Goal: Transaction & Acquisition: Book appointment/travel/reservation

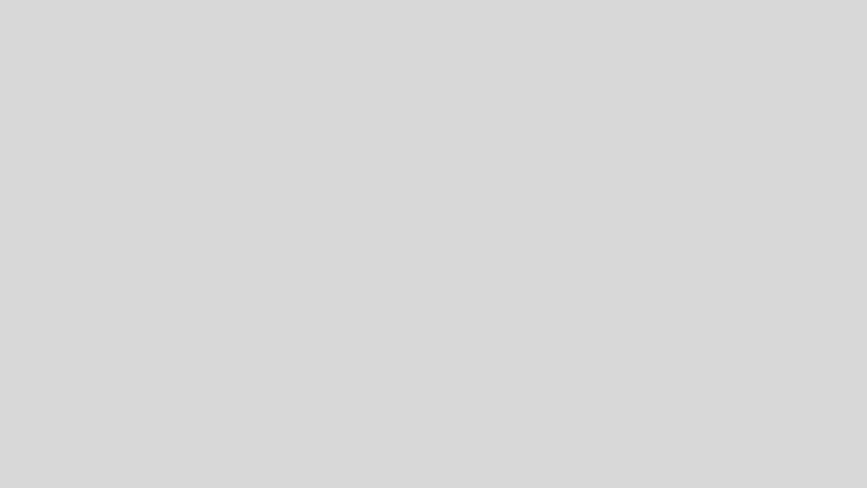
select select "es"
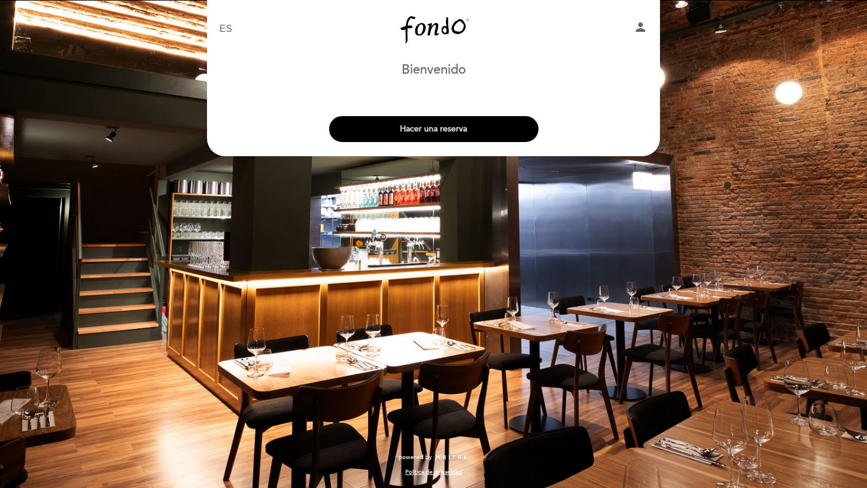
click at [453, 130] on button "Hacer una reserva" at bounding box center [433, 129] width 209 height 26
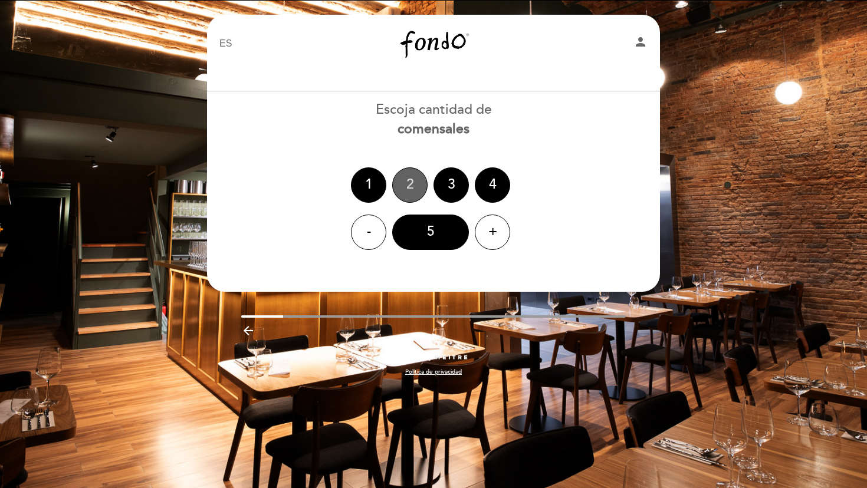
click at [411, 191] on div "2" at bounding box center [409, 184] width 35 height 35
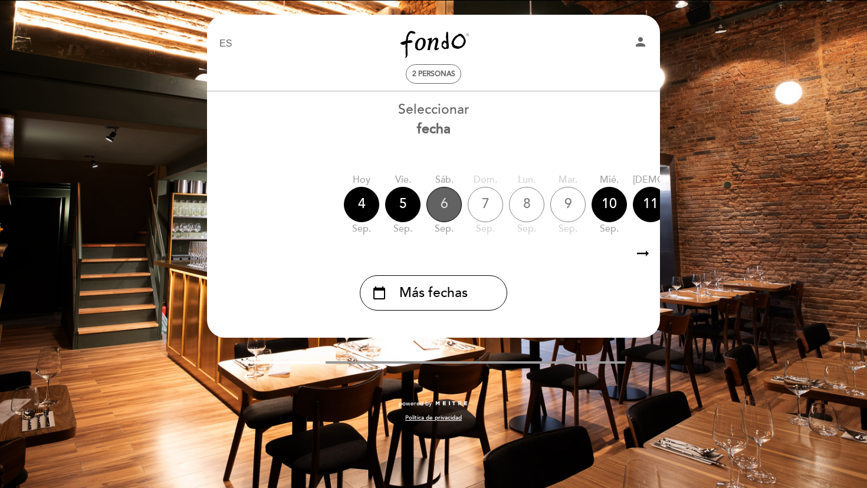
click at [446, 208] on div "6" at bounding box center [443, 204] width 35 height 35
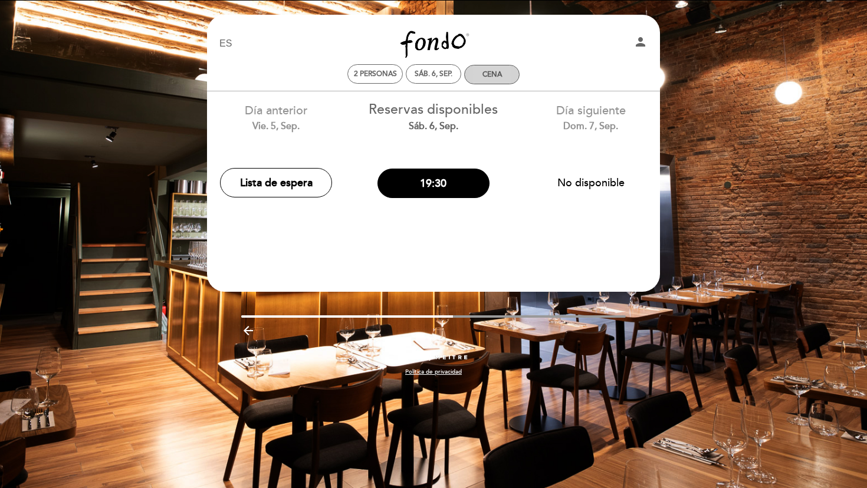
click at [489, 76] on div "Cena" at bounding box center [491, 74] width 19 height 9
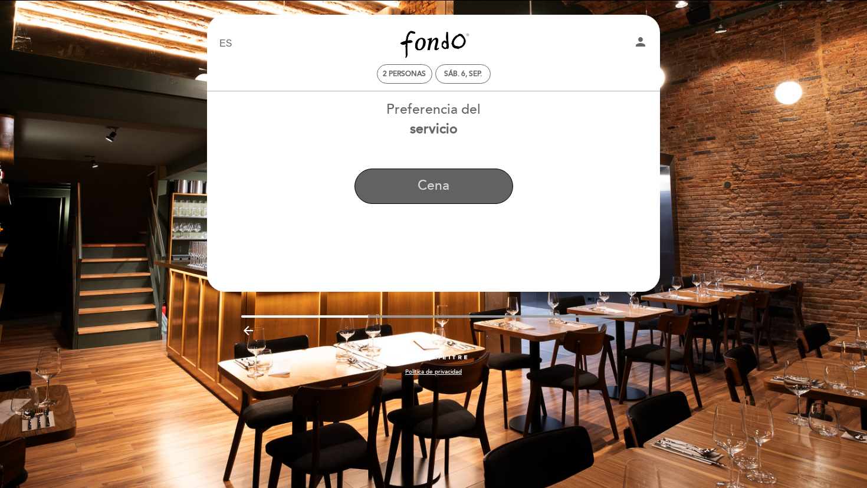
click at [442, 193] on button "Cena" at bounding box center [433, 186] width 159 height 35
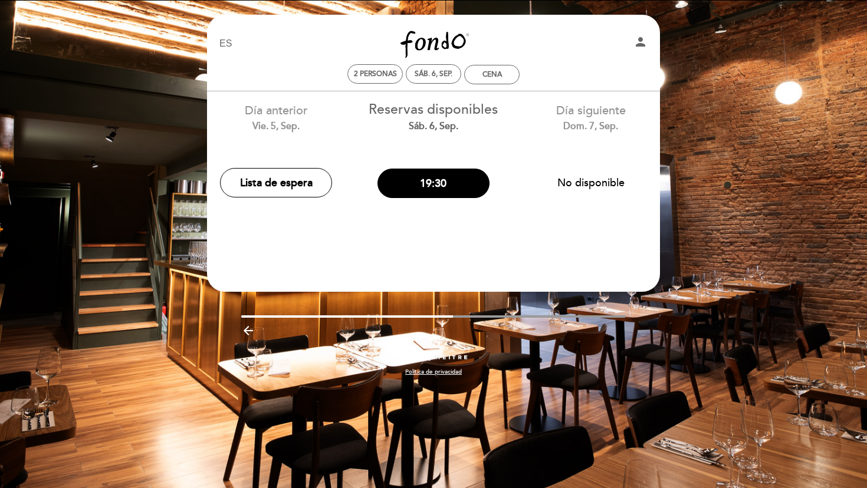
click at [564, 117] on div "Día siguiente dom. 7, sep." at bounding box center [591, 118] width 140 height 30
click at [611, 184] on button "No disponible" at bounding box center [591, 182] width 112 height 29
click at [489, 77] on div "Cena" at bounding box center [491, 74] width 19 height 9
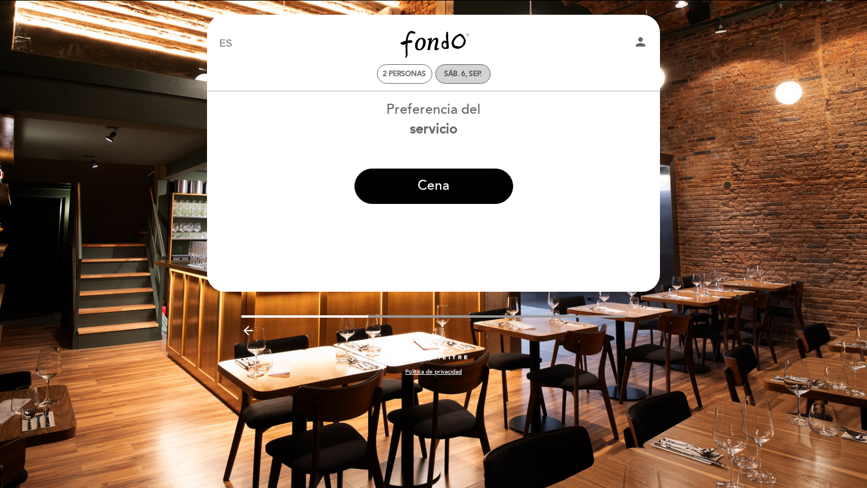
click at [455, 71] on div "sáb. 6, sep." at bounding box center [463, 74] width 38 height 9
